Goal: Information Seeking & Learning: Check status

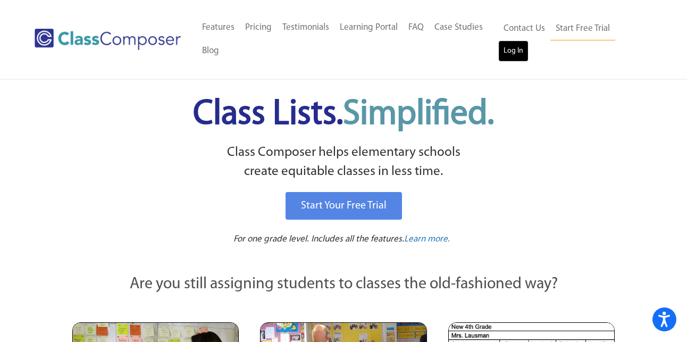
click at [516, 59] on link "Log In" at bounding box center [513, 50] width 30 height 21
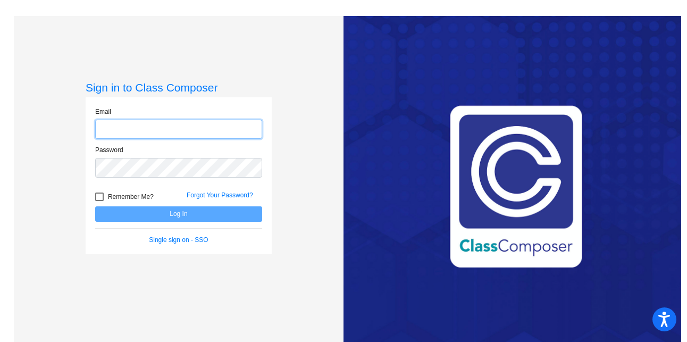
type input "[EMAIL_ADDRESS][DOMAIN_NAME]"
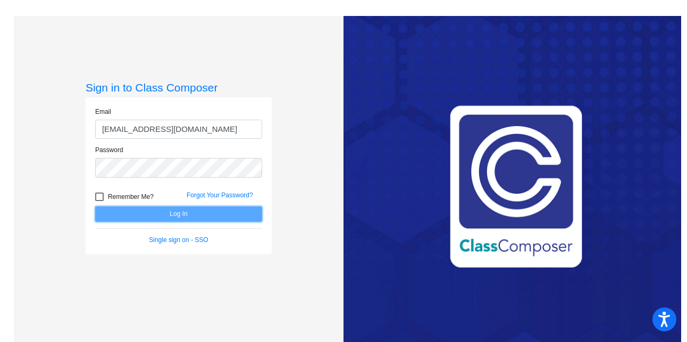
click at [185, 220] on button "Log In" at bounding box center [178, 213] width 167 height 15
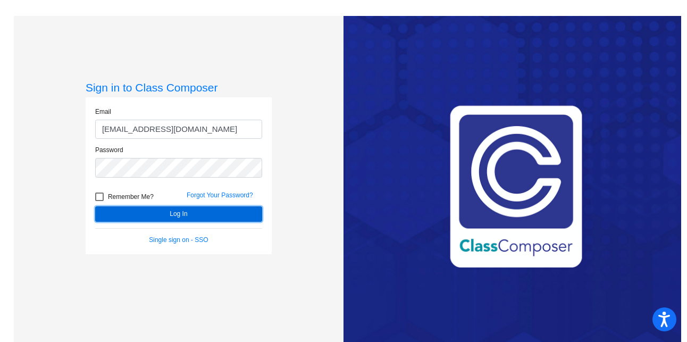
click at [185, 219] on button "Log In" at bounding box center [178, 213] width 167 height 15
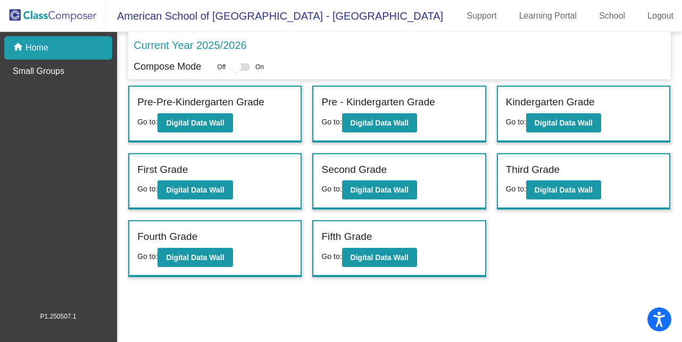
click at [453, 241] on div "Fifth Grade" at bounding box center [398, 238] width 155 height 19
click at [383, 260] on b "Digital Data Wall" at bounding box center [379, 257] width 58 height 9
click at [607, 25] on mat-toolbar "American School of Doha - Shannon Support Learning Portal School Logout" at bounding box center [341, 16] width 682 height 32
click at [608, 8] on link "School" at bounding box center [611, 15] width 43 height 17
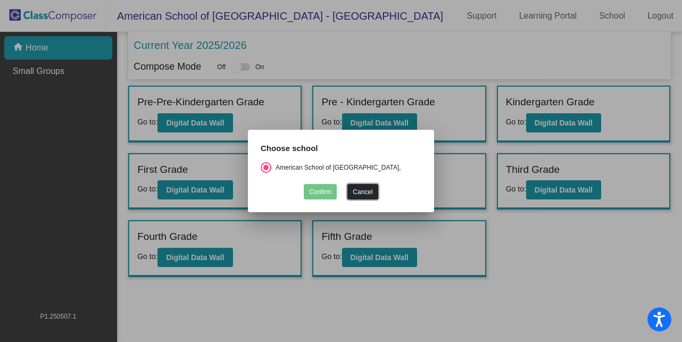
click at [362, 190] on button "Cancel" at bounding box center [362, 191] width 30 height 15
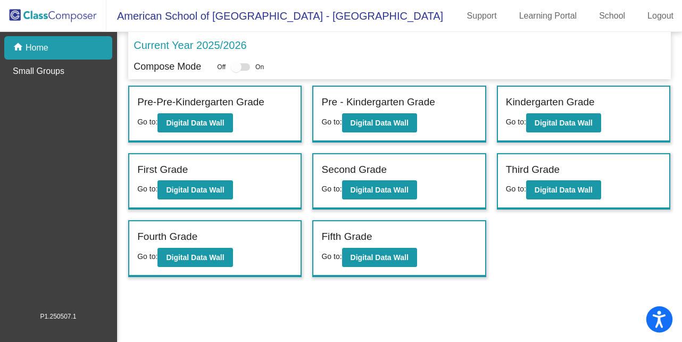
click at [649, 316] on button "Open accessiBe: accessibility options, statement and help" at bounding box center [659, 319] width 27 height 27
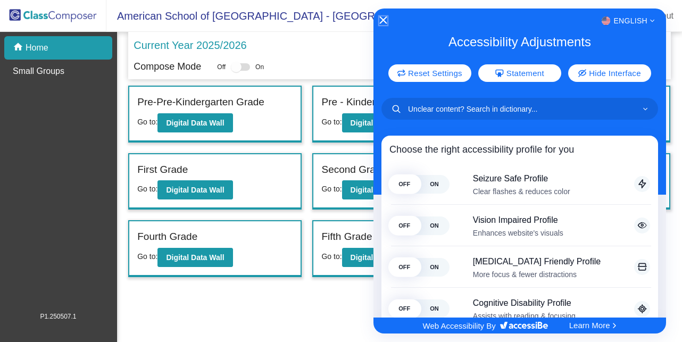
click at [384, 20] on icon "Close Accessibility Interface" at bounding box center [382, 19] width 7 height 7
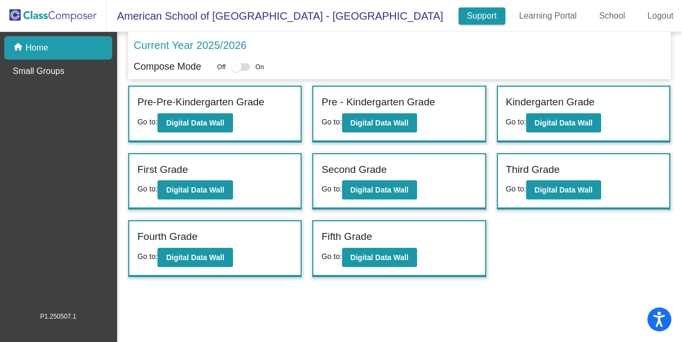
click at [482, 21] on link "Support" at bounding box center [481, 15] width 47 height 17
click at [241, 67] on div at bounding box center [236, 67] width 11 height 11
click at [250, 66] on div at bounding box center [240, 66] width 19 height 7
click at [264, 67] on span "On" at bounding box center [259, 67] width 9 height 10
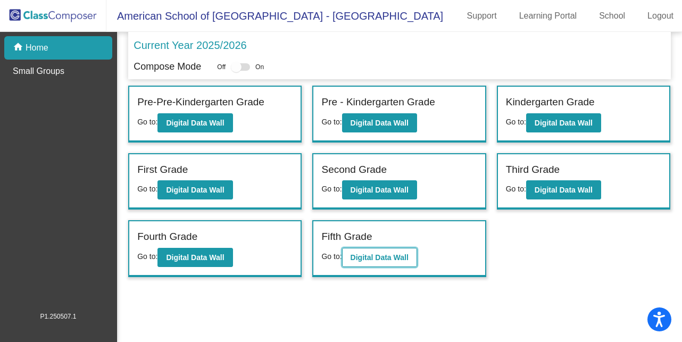
click at [387, 258] on b "Digital Data Wall" at bounding box center [379, 257] width 58 height 9
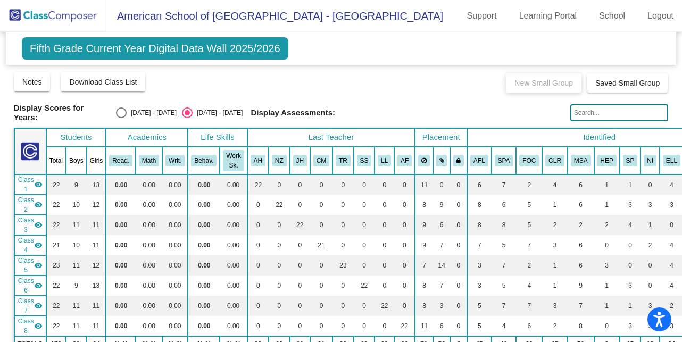
click at [282, 50] on span "Fifth Grade Current Year Digital Data Wall 2025/2026" at bounding box center [155, 48] width 266 height 22
click at [262, 49] on span "Fifth Grade Current Year Digital Data Wall 2025/2026" at bounding box center [155, 48] width 266 height 22
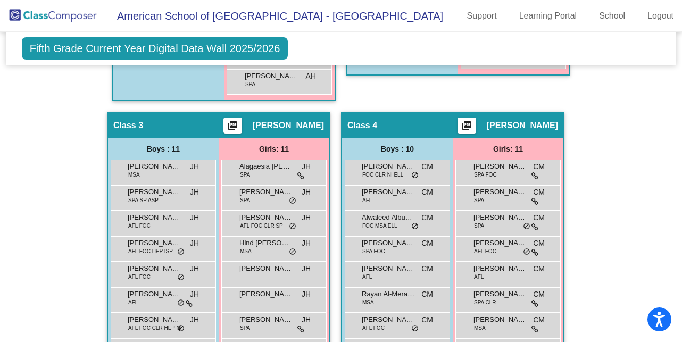
scroll to position [667, 1]
click at [243, 51] on span "Fifth Grade Current Year Digital Data Wall 2025/2026" at bounding box center [154, 48] width 266 height 22
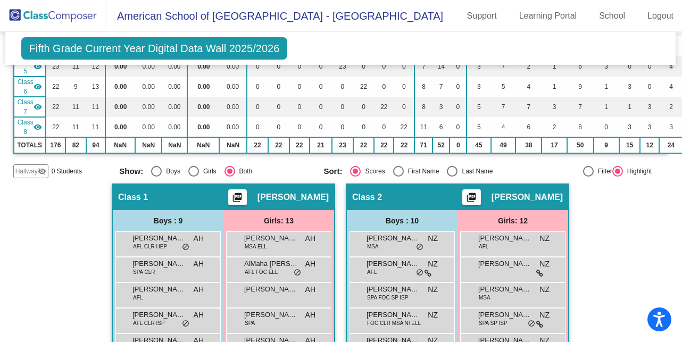
scroll to position [0, 1]
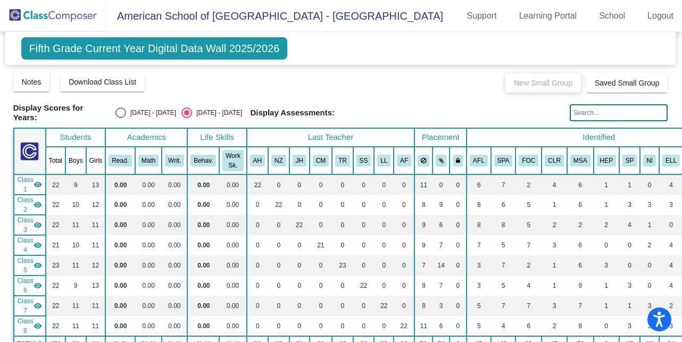
click at [126, 111] on div "Select an option" at bounding box center [120, 112] width 11 height 11
click at [121, 118] on input "2024 - 2025" at bounding box center [120, 118] width 1 height 1
radio input "true"
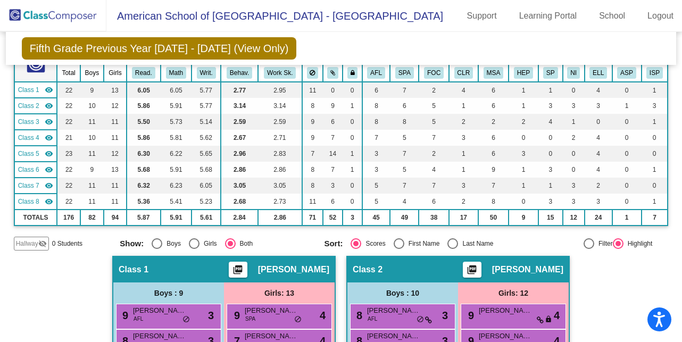
scroll to position [0, 0]
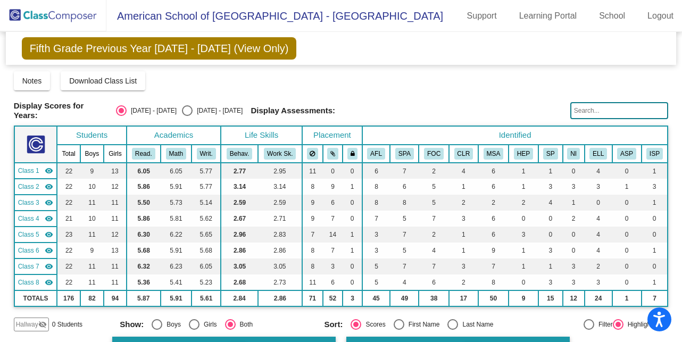
click at [577, 110] on input "text" at bounding box center [619, 110] width 98 height 17
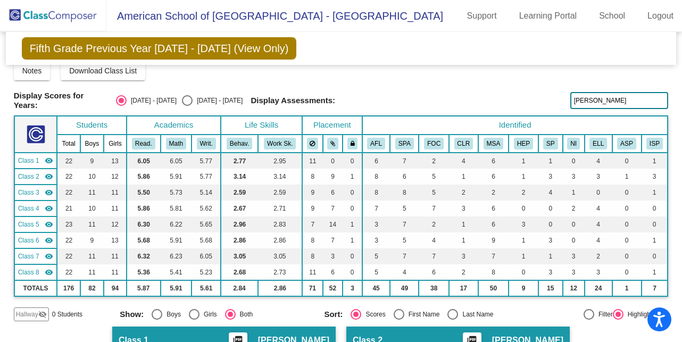
scroll to position [3, 0]
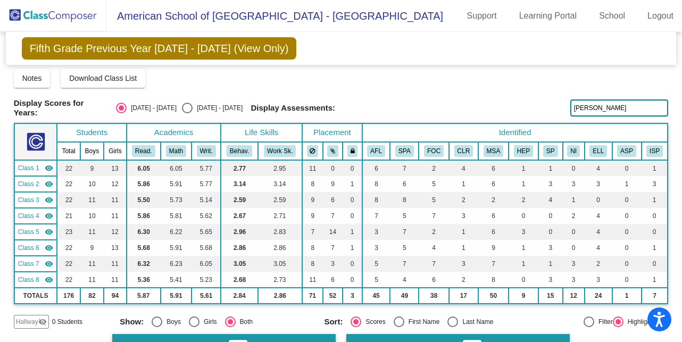
drag, startPoint x: 593, startPoint y: 109, endPoint x: 562, endPoint y: 103, distance: 32.4
click at [562, 103] on div "Display Scores for Years: 2024 - 2025 2025 - 2026 Display Assessments: Camille" at bounding box center [341, 107] width 655 height 19
type input "Camille"
click at [182, 107] on div "Select an option" at bounding box center [187, 108] width 11 height 11
click at [187, 113] on input "2025 - 2026" at bounding box center [187, 113] width 1 height 1
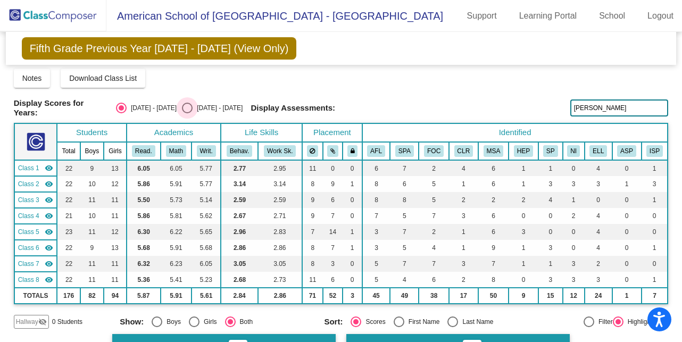
radio input "true"
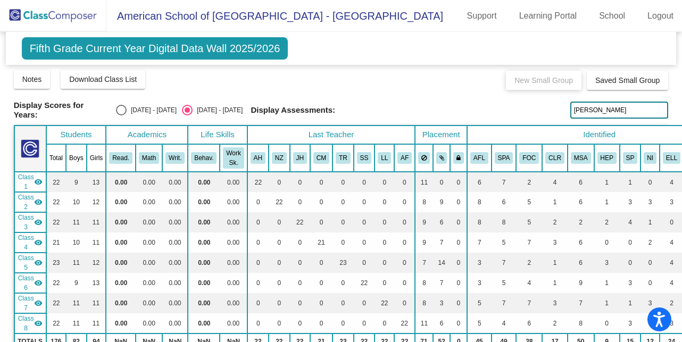
click at [608, 112] on input "Camille" at bounding box center [619, 110] width 98 height 17
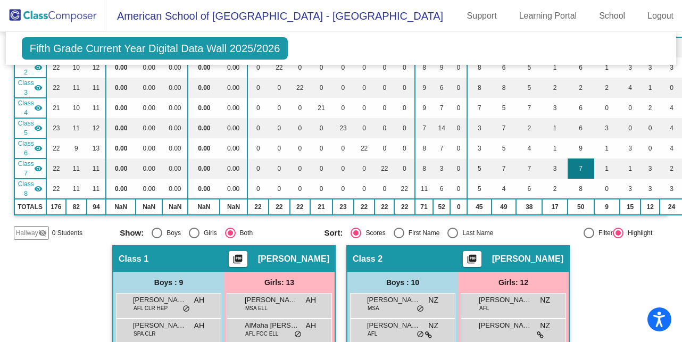
scroll to position [0, 0]
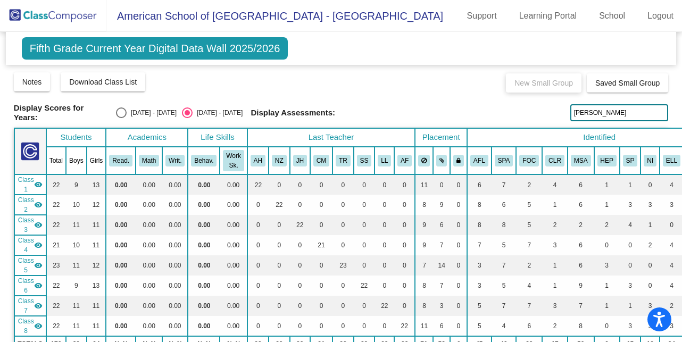
click at [119, 115] on div "Select an option" at bounding box center [121, 112] width 11 height 11
click at [121, 118] on input "2024 - 2025" at bounding box center [121, 118] width 1 height 1
radio input "true"
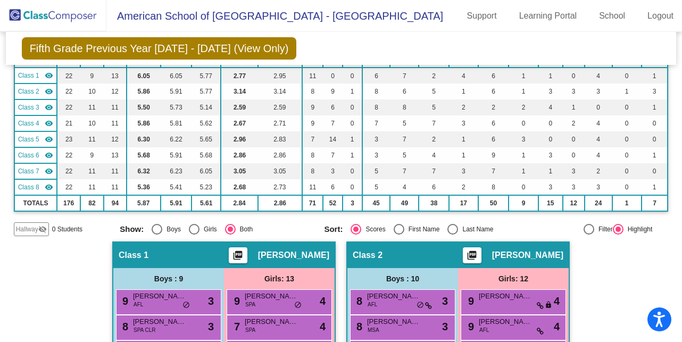
scroll to position [94, 0]
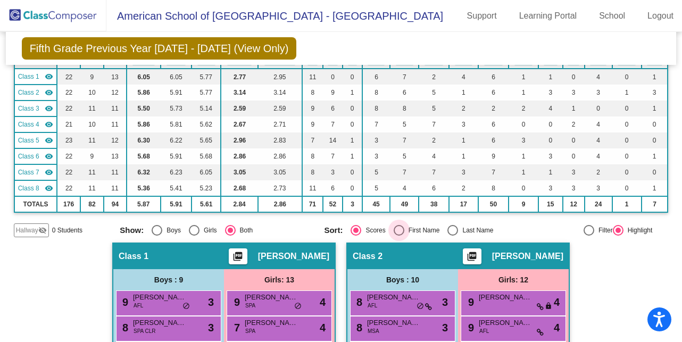
click at [397, 226] on div "Select an option" at bounding box center [399, 230] width 11 height 11
click at [398, 236] on input "First Name" at bounding box center [398, 236] width 1 height 1
radio input "true"
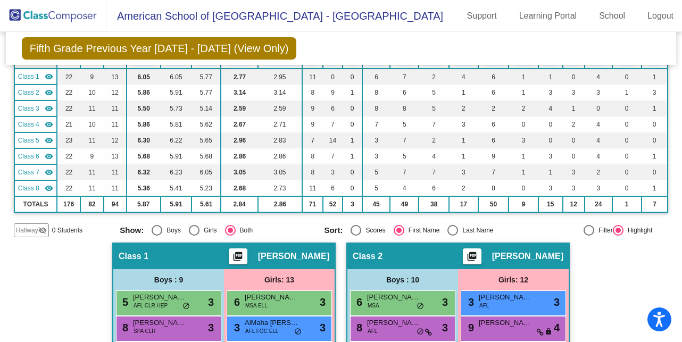
click at [354, 228] on div "Select an option" at bounding box center [355, 230] width 11 height 11
click at [355, 236] on input "Scores" at bounding box center [355, 236] width 1 height 1
radio input "true"
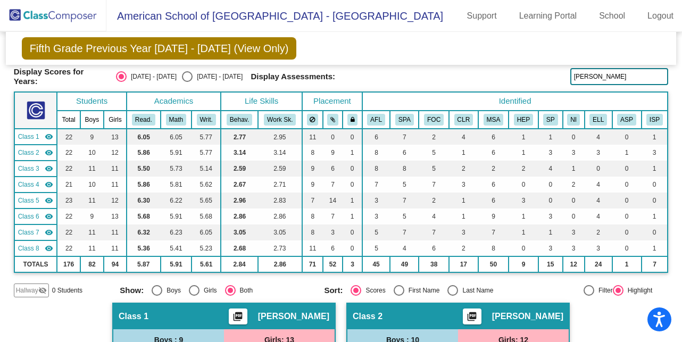
scroll to position [0, 0]
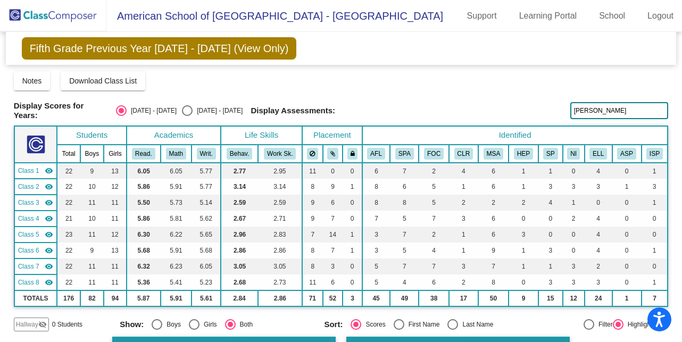
click at [583, 322] on div at bounding box center [588, 324] width 11 height 11
click at [588, 330] on input "Filter" at bounding box center [588, 330] width 1 height 1
radio input "true"
click at [598, 102] on input "Camille" at bounding box center [619, 110] width 98 height 17
drag, startPoint x: 598, startPoint y: 108, endPoint x: 561, endPoint y: 109, distance: 37.2
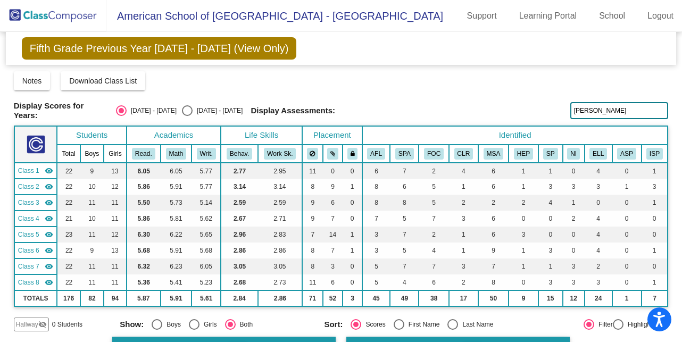
click at [561, 109] on div "Display Scores for Years: 2024 - 2025 2025 - 2026 Display Assessments: Camille" at bounding box center [341, 110] width 655 height 19
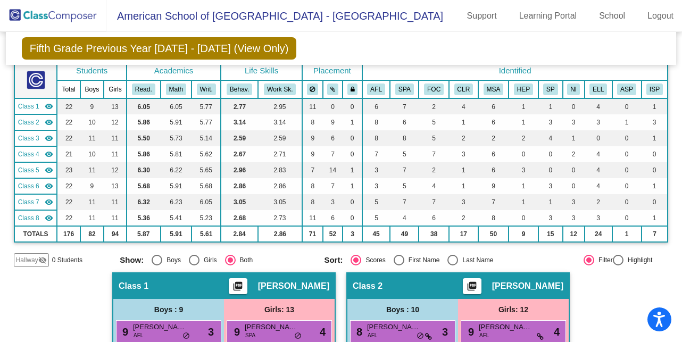
scroll to position [130, 0]
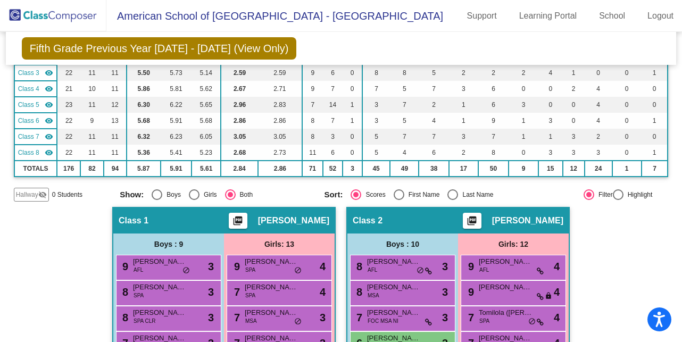
click at [613, 191] on div at bounding box center [618, 194] width 11 height 11
click at [617, 200] on input "Highlight" at bounding box center [617, 200] width 1 height 1
radio input "true"
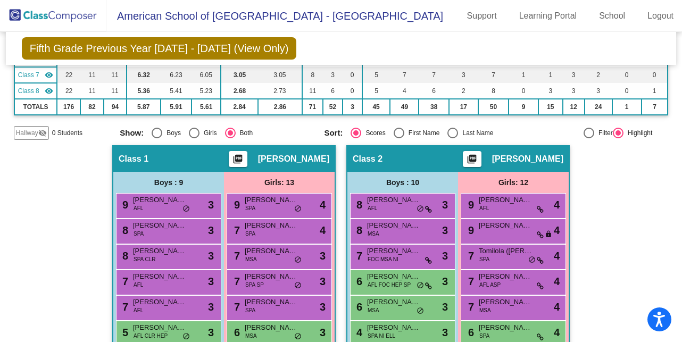
scroll to position [194, 0]
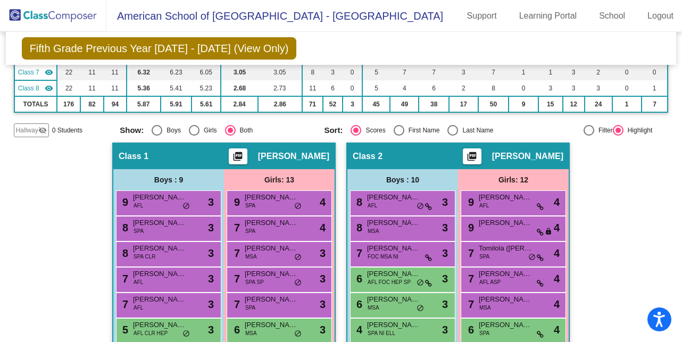
click at [156, 128] on div "Select an option" at bounding box center [157, 130] width 11 height 11
click at [156, 136] on input "Boys" at bounding box center [156, 136] width 1 height 1
radio input "true"
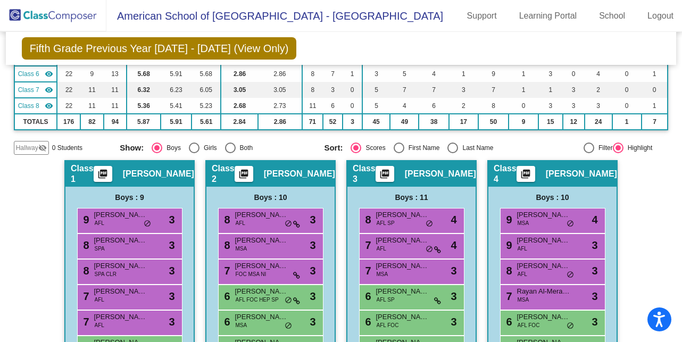
scroll to position [0, 0]
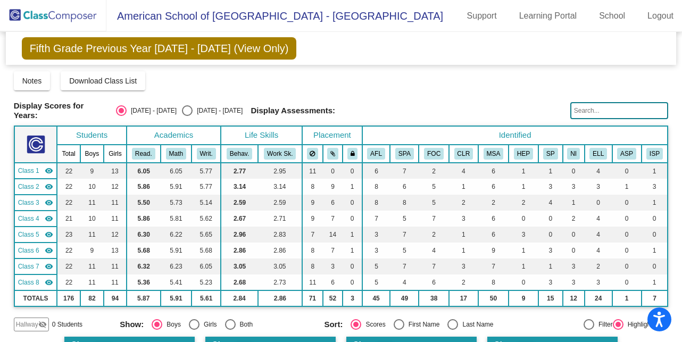
click at [182, 110] on div "Select an option" at bounding box center [187, 110] width 11 height 11
click at [187, 116] on input "2025 - 2026" at bounding box center [187, 116] width 1 height 1
radio input "true"
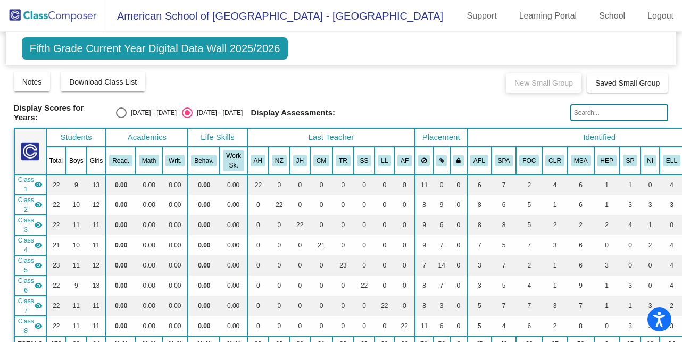
click at [121, 108] on div "Select an option" at bounding box center [121, 112] width 11 height 11
click at [121, 118] on input "2024 - 2025" at bounding box center [121, 118] width 1 height 1
radio input "true"
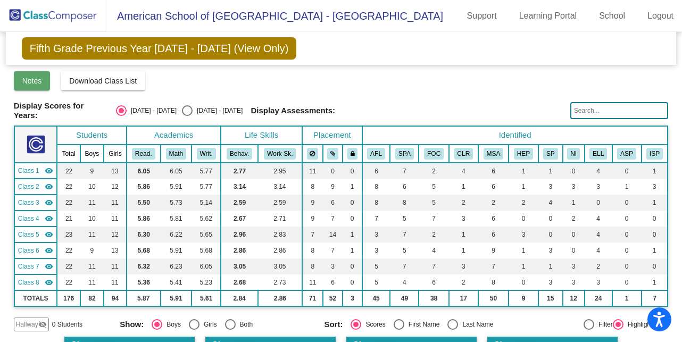
click at [32, 79] on span "Notes" at bounding box center [32, 81] width 20 height 9
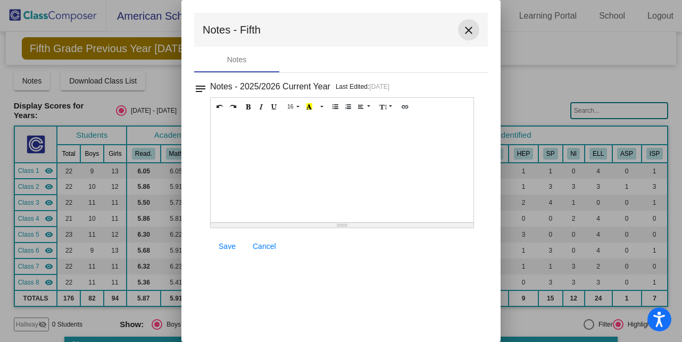
click at [470, 30] on mat-icon "close" at bounding box center [468, 30] width 13 height 13
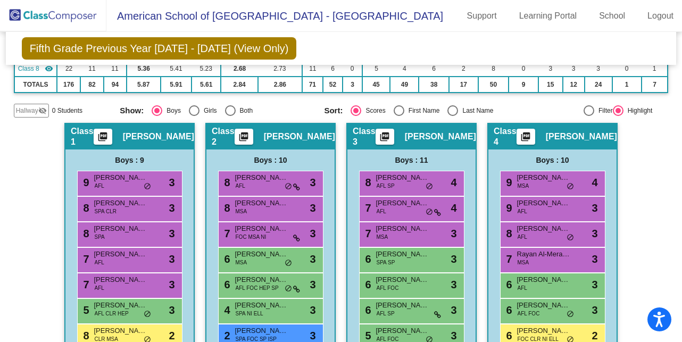
scroll to position [231, 0]
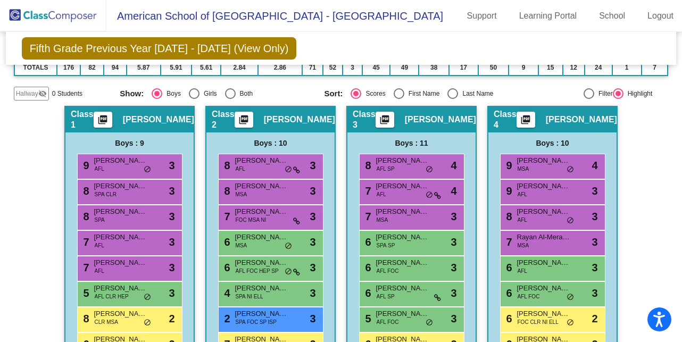
click at [227, 93] on div "Select an option" at bounding box center [230, 93] width 11 height 11
click at [230, 99] on input "Both" at bounding box center [230, 99] width 1 height 1
radio input "true"
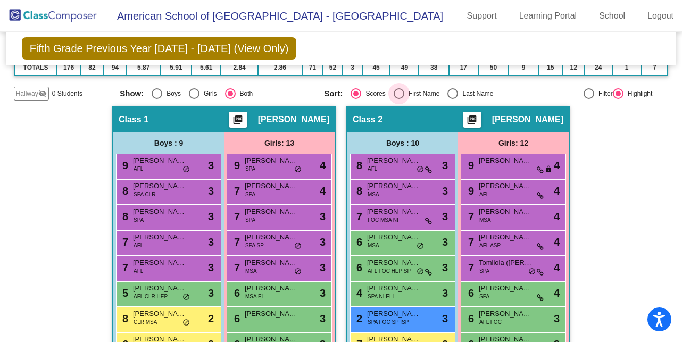
click at [394, 91] on div "Select an option" at bounding box center [399, 93] width 11 height 11
click at [398, 99] on input "First Name" at bounding box center [398, 99] width 1 height 1
radio input "true"
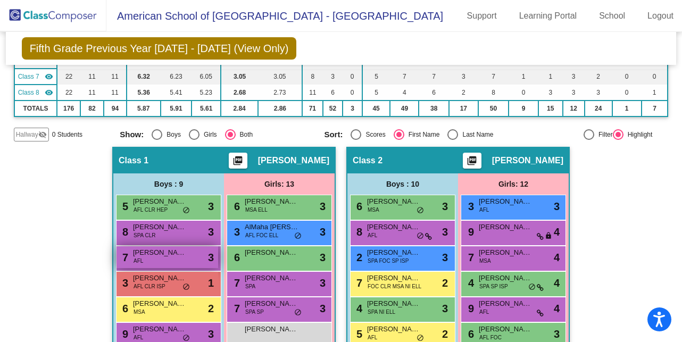
scroll to position [0, 0]
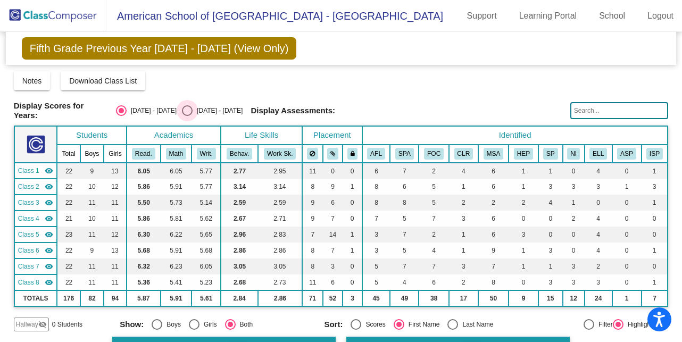
click at [182, 114] on div "Select an option" at bounding box center [187, 110] width 11 height 11
click at [187, 116] on input "2025 - 2026" at bounding box center [187, 116] width 1 height 1
radio input "true"
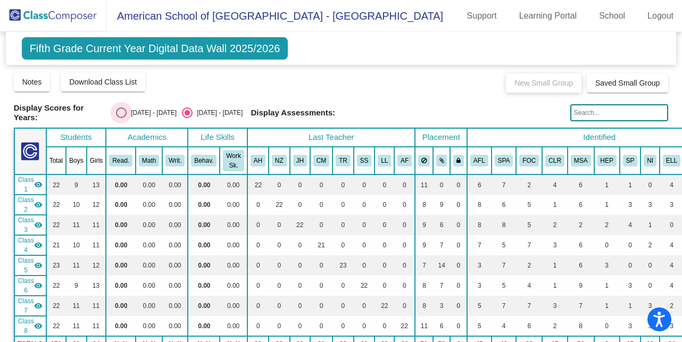
click at [121, 114] on div "Select an option" at bounding box center [121, 112] width 11 height 11
click at [121, 118] on input "2024 - 2025" at bounding box center [121, 118] width 1 height 1
radio input "true"
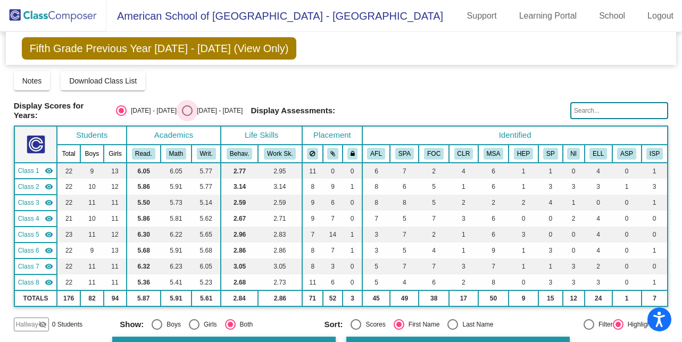
click at [193, 110] on div "2025 - 2026" at bounding box center [218, 111] width 50 height 10
click at [187, 116] on input "2025 - 2026" at bounding box center [187, 116] width 1 height 1
radio input "true"
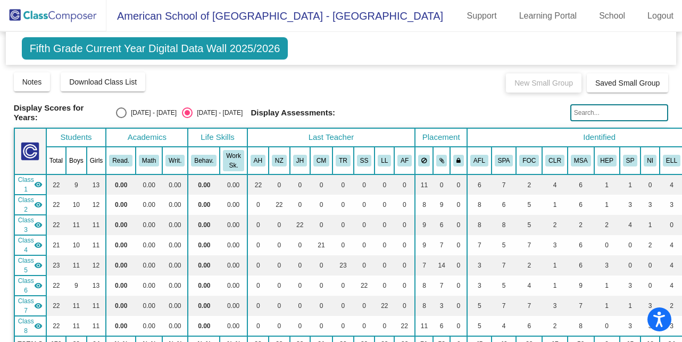
click at [579, 113] on input "text" at bounding box center [619, 112] width 98 height 17
click at [119, 108] on div "Select an option" at bounding box center [121, 112] width 11 height 11
click at [121, 118] on input "2024 - 2025" at bounding box center [121, 118] width 1 height 1
radio input "true"
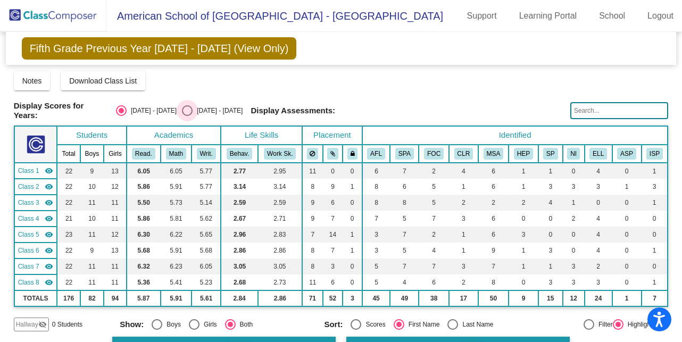
click at [182, 111] on div "Select an option" at bounding box center [187, 110] width 11 height 11
click at [187, 116] on input "2025 - 2026" at bounding box center [187, 116] width 1 height 1
radio input "true"
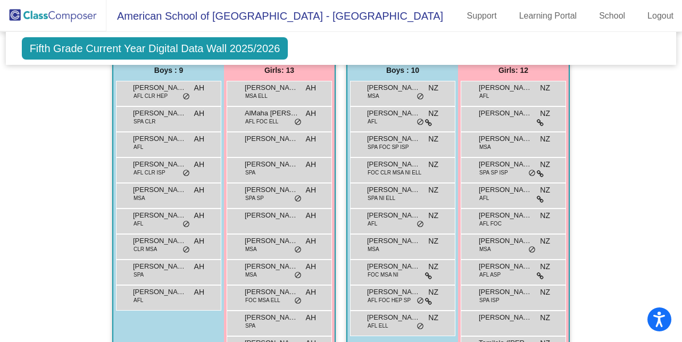
scroll to position [411, 0]
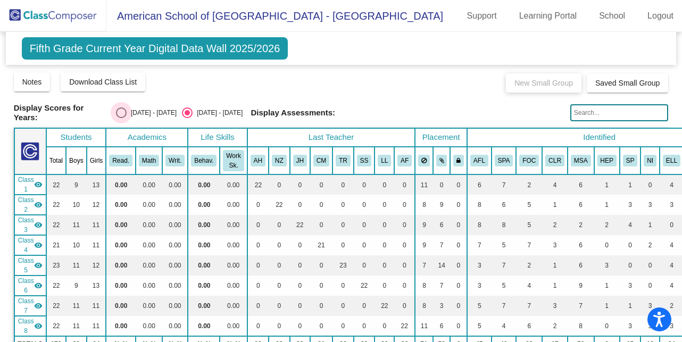
click at [140, 112] on div "2024 - 2025" at bounding box center [152, 113] width 50 height 10
click at [121, 118] on input "2024 - 2025" at bounding box center [121, 118] width 1 height 1
radio input "true"
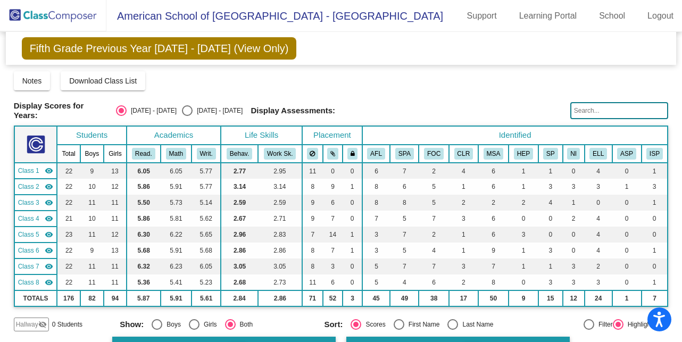
click at [182, 107] on div "Select an option" at bounding box center [187, 110] width 11 height 11
click at [187, 116] on input "2025 - 2026" at bounding box center [187, 116] width 1 height 1
radio input "true"
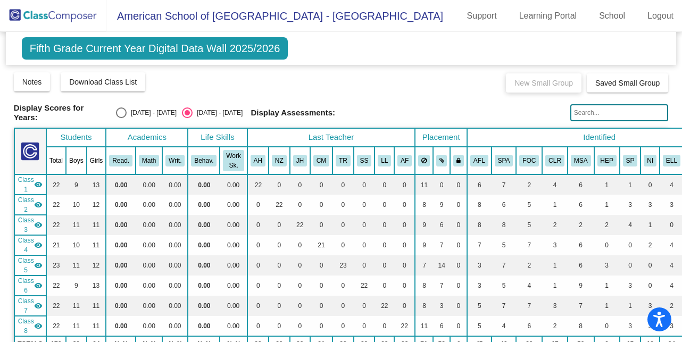
click at [123, 112] on div "Select an option" at bounding box center [121, 112] width 11 height 11
click at [121, 118] on input "2024 - 2025" at bounding box center [121, 118] width 1 height 1
radio input "true"
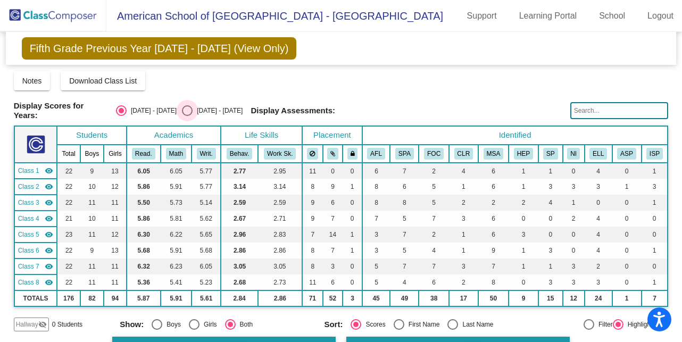
click at [182, 110] on div "Select an option" at bounding box center [187, 110] width 11 height 11
click at [187, 116] on input "2025 - 2026" at bounding box center [187, 116] width 1 height 1
radio input "true"
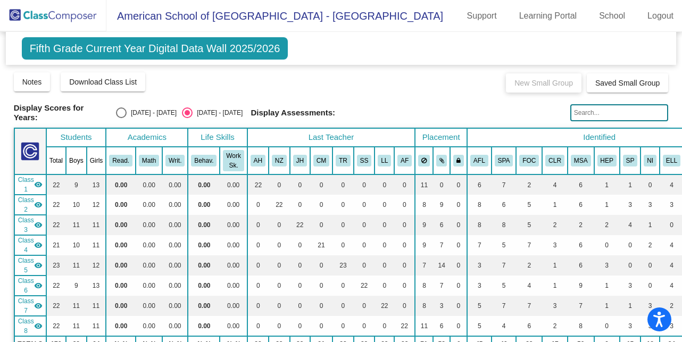
click at [123, 107] on div "Select an option" at bounding box center [121, 112] width 11 height 11
click at [121, 118] on input "2024 - 2025" at bounding box center [121, 118] width 1 height 1
radio input "true"
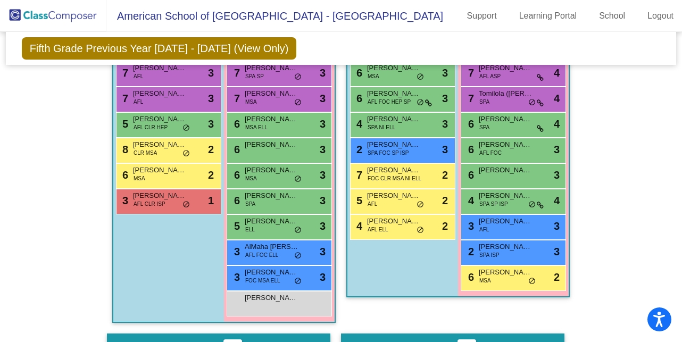
scroll to position [400, 0]
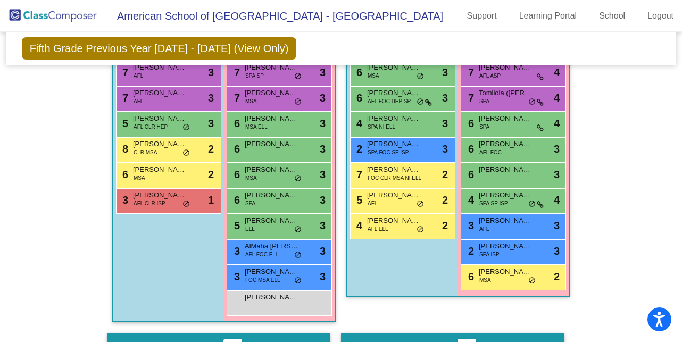
click at [238, 43] on span "Fifth Grade Previous Year 2024 - 2025 (View Only)" at bounding box center [159, 48] width 275 height 22
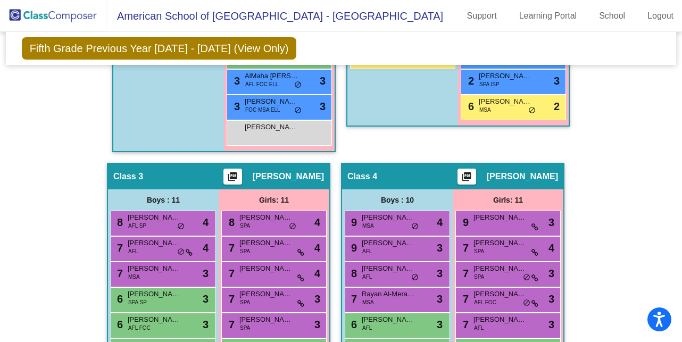
scroll to position [0, 0]
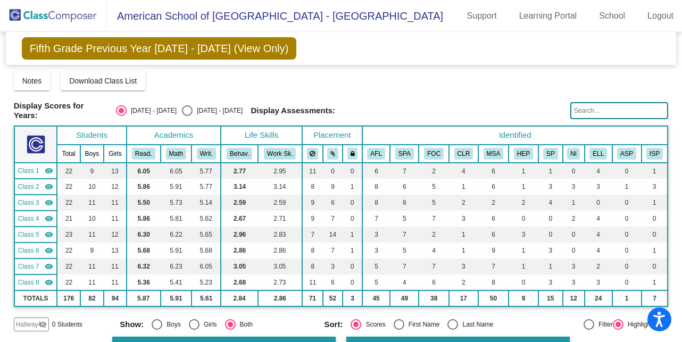
click at [182, 108] on div "Select an option" at bounding box center [187, 110] width 11 height 11
click at [187, 116] on input "2025 - 2026" at bounding box center [187, 116] width 1 height 1
radio input "true"
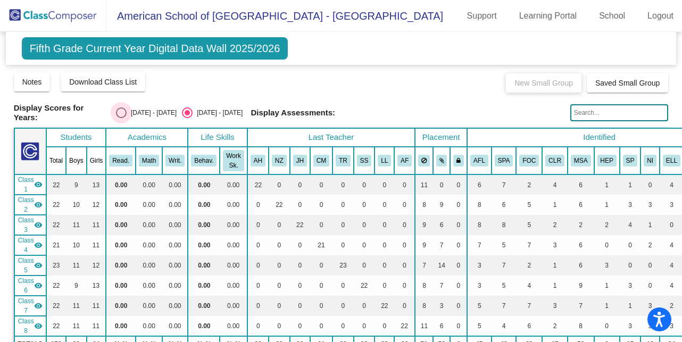
click at [120, 112] on div "Select an option" at bounding box center [121, 112] width 11 height 11
click at [121, 118] on input "2024 - 2025" at bounding box center [121, 118] width 1 height 1
radio input "true"
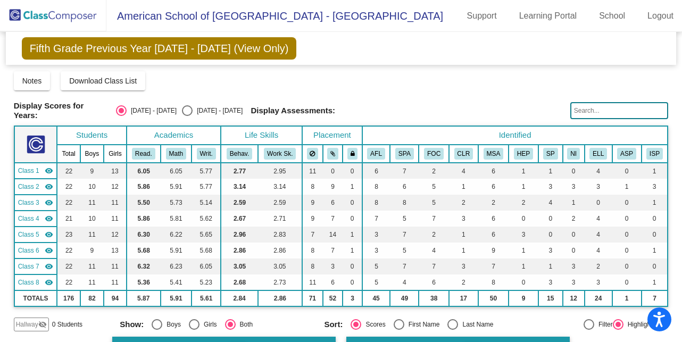
click at [88, 15] on img at bounding box center [53, 15] width 106 height 31
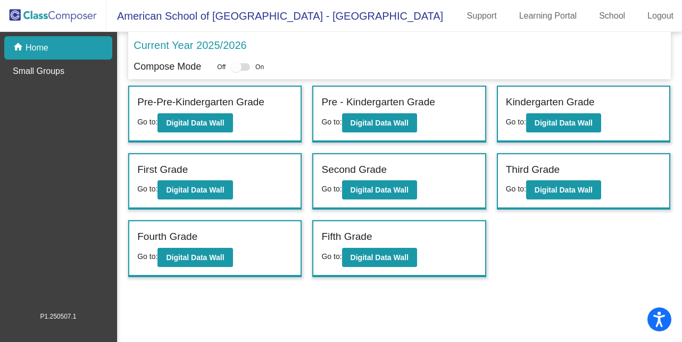
click at [241, 64] on div at bounding box center [236, 67] width 11 height 11
click at [250, 63] on div at bounding box center [240, 66] width 19 height 7
click at [223, 47] on p "Current Year 2025/2026" at bounding box center [189, 45] width 113 height 16
click at [231, 257] on button "Digital Data Wall" at bounding box center [194, 257] width 75 height 19
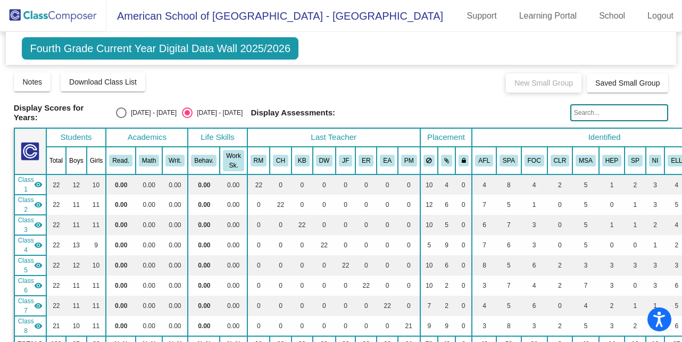
click at [134, 114] on div "2024 - 2025" at bounding box center [152, 113] width 50 height 10
click at [121, 118] on input "2024 - 2025" at bounding box center [121, 118] width 1 height 1
radio input "true"
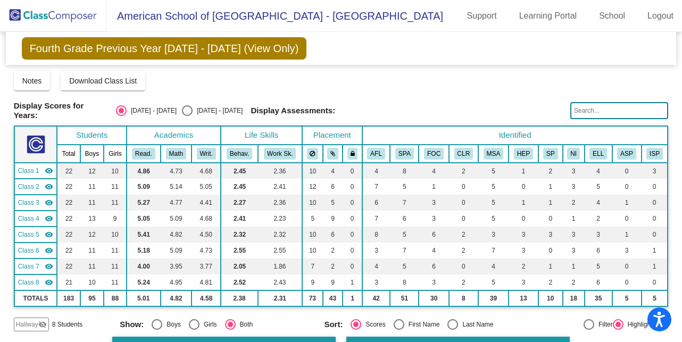
click at [195, 108] on div "2025 - 2026" at bounding box center [218, 111] width 50 height 10
click at [187, 116] on input "2025 - 2026" at bounding box center [187, 116] width 1 height 1
radio input "true"
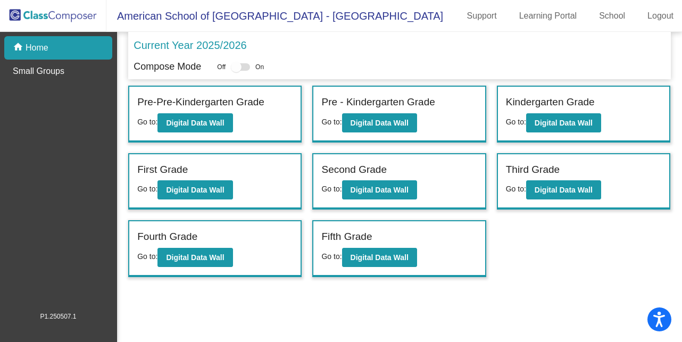
click at [393, 237] on div "Fifth Grade" at bounding box center [398, 238] width 155 height 19
click at [389, 256] on b "Digital Data Wall" at bounding box center [379, 257] width 58 height 9
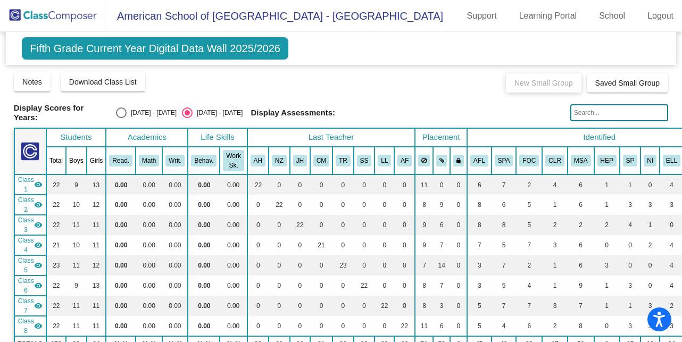
click at [121, 111] on div "Select an option" at bounding box center [121, 112] width 11 height 11
click at [121, 118] on input "2024 - 2025" at bounding box center [121, 118] width 1 height 1
radio input "true"
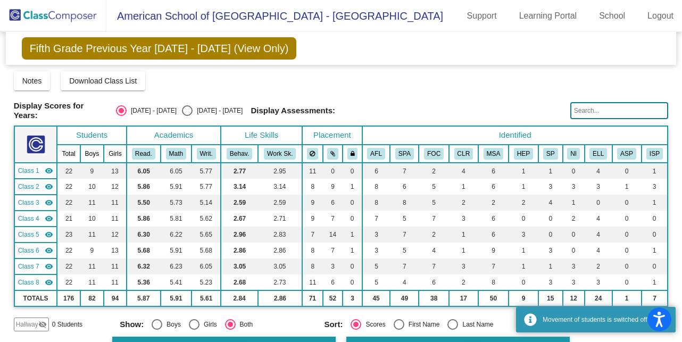
click at [182, 113] on div "Select an option" at bounding box center [187, 110] width 11 height 11
click at [187, 116] on input "2025 - 2026" at bounding box center [187, 116] width 1 height 1
radio input "true"
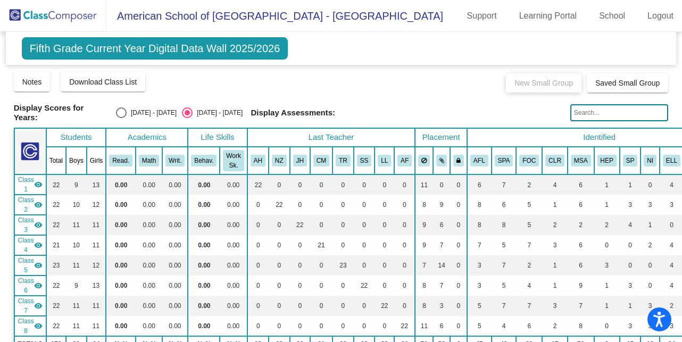
click at [129, 113] on div "2024 - 2025" at bounding box center [152, 113] width 50 height 10
click at [121, 118] on input "2024 - 2025" at bounding box center [121, 118] width 1 height 1
radio input "true"
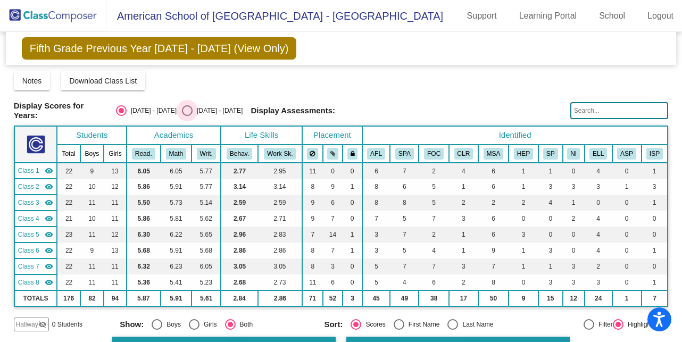
click at [182, 111] on div "Select an option" at bounding box center [187, 110] width 11 height 11
click at [187, 116] on input "2025 - 2026" at bounding box center [187, 116] width 1 height 1
radio input "true"
